Goal: Transaction & Acquisition: Download file/media

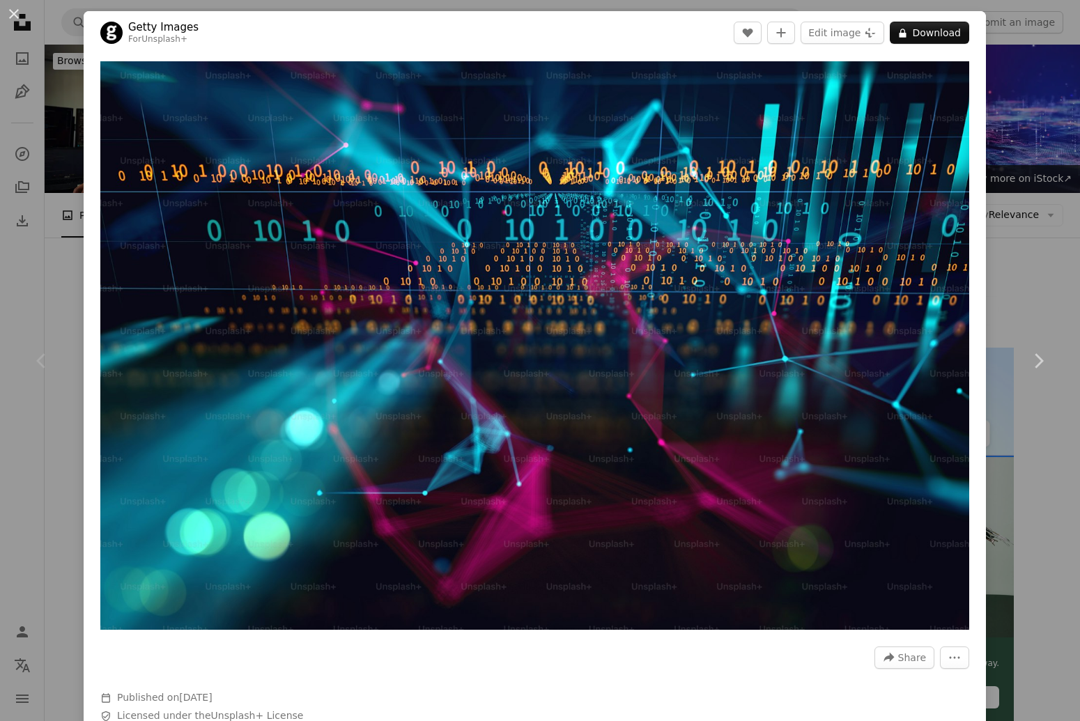
click at [14, 14] on button "An X shape" at bounding box center [14, 14] width 17 height 17
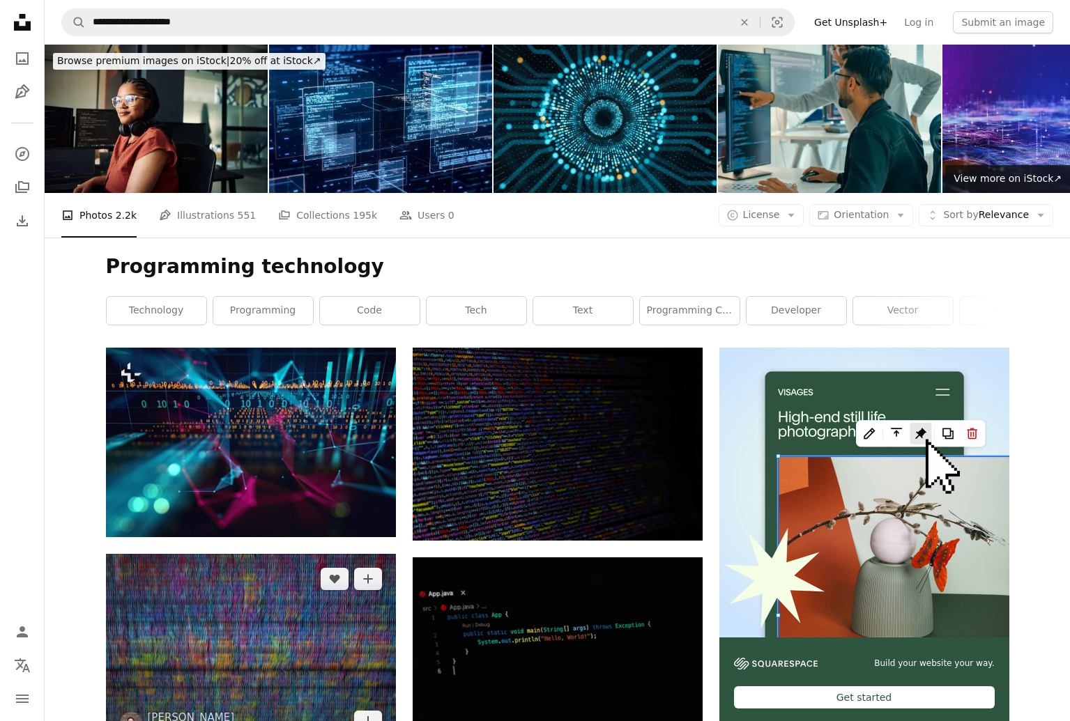
click at [250, 650] on img at bounding box center [251, 650] width 290 height 193
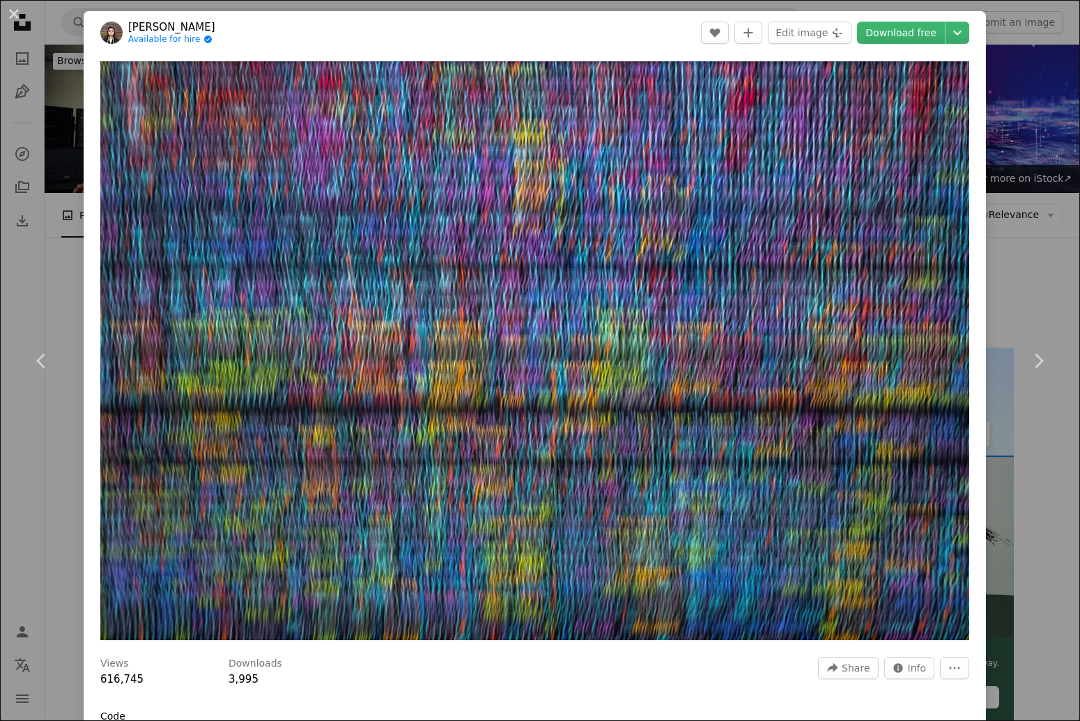
click at [890, 33] on link "Download free" at bounding box center [901, 33] width 88 height 22
